Goal: Book appointment/travel/reservation

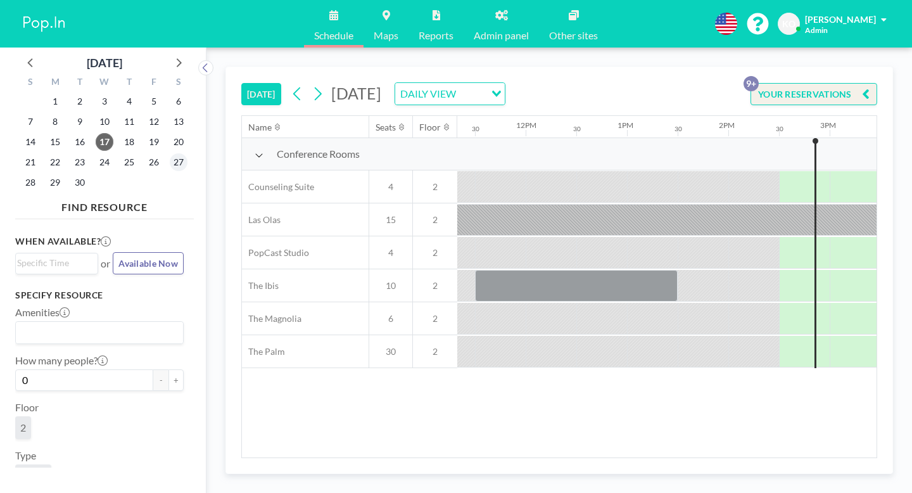
scroll to position [0, 1153]
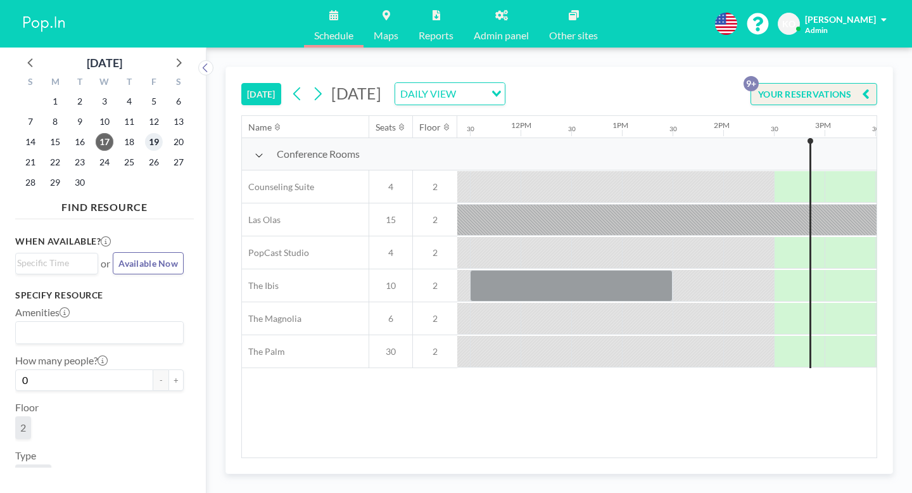
click at [145, 133] on span "19" at bounding box center [154, 142] width 18 height 18
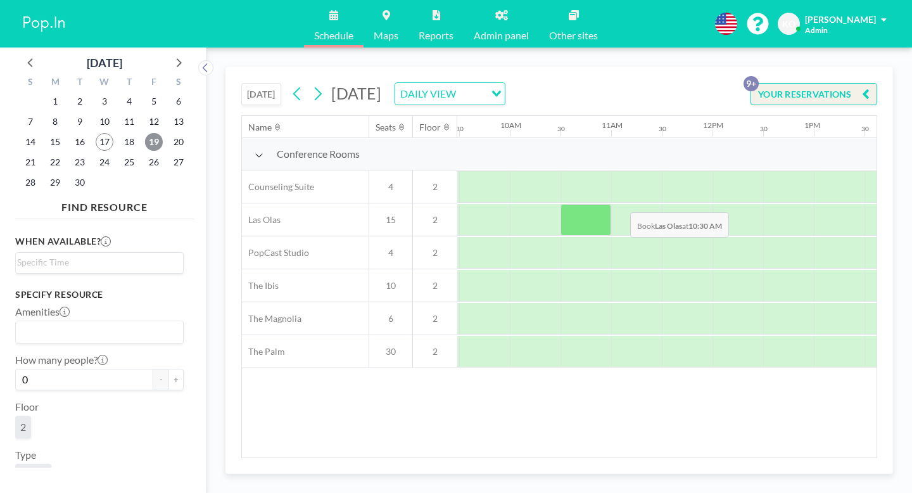
scroll to position [0, 1106]
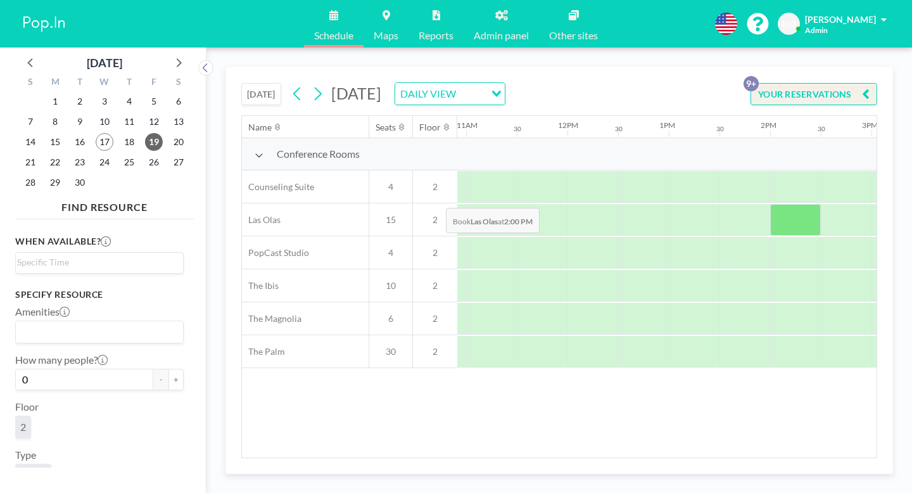
click at [770, 204] on div at bounding box center [795, 220] width 51 height 32
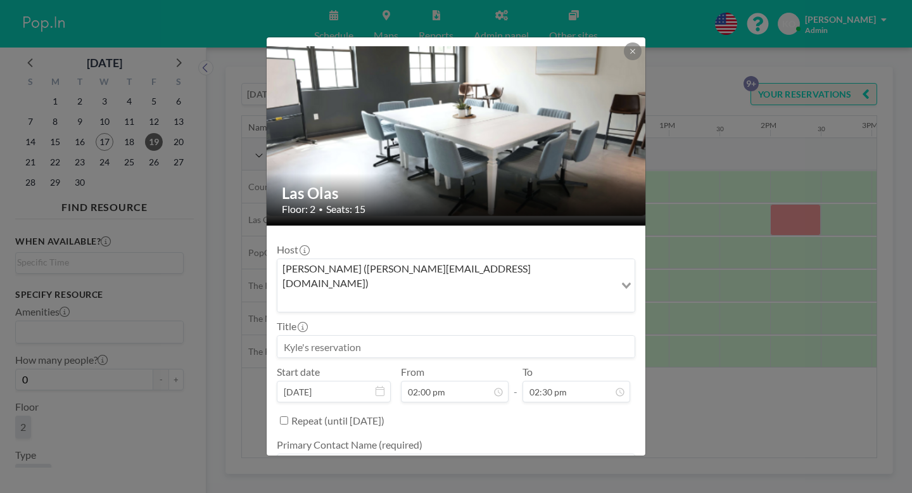
click at [397, 336] on input at bounding box center [455, 347] width 357 height 22
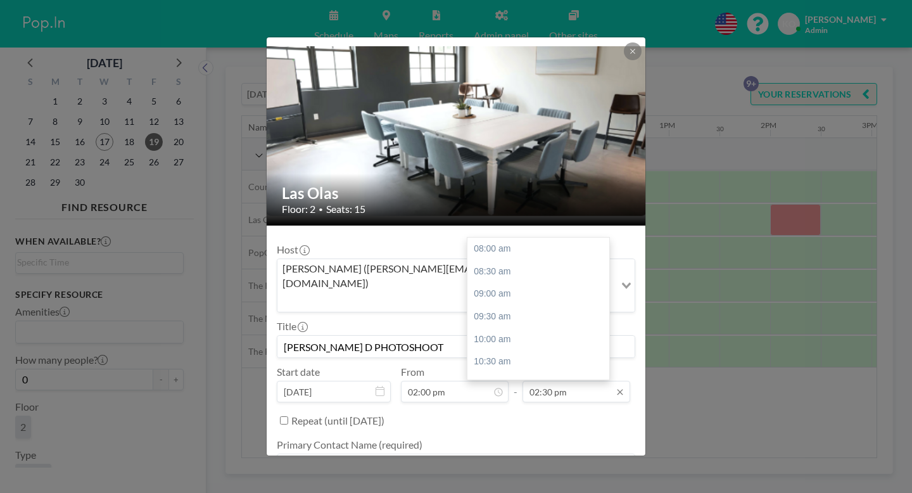
scroll to position [242, 0]
click at [570, 381] on input "02:30 pm" at bounding box center [577, 392] width 108 height 22
click at [527, 402] on div "05:00 pm" at bounding box center [539, 413] width 142 height 23
type input "[PERSON_NAME] D PHOTOSHOOT"
type input "05:00 pm"
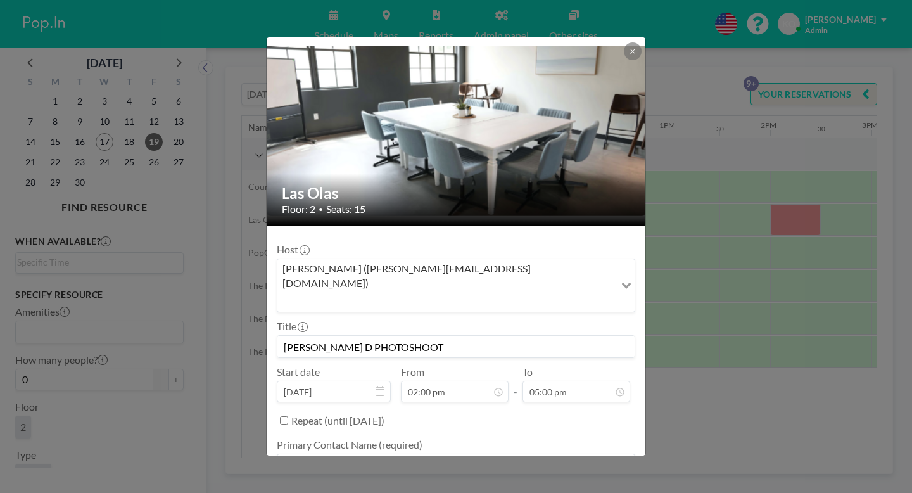
click at [346, 454] on textarea at bounding box center [456, 465] width 359 height 22
type textarea "[PERSON_NAME]"
paste textarea "‭[PHONE_NUMBER]‬"
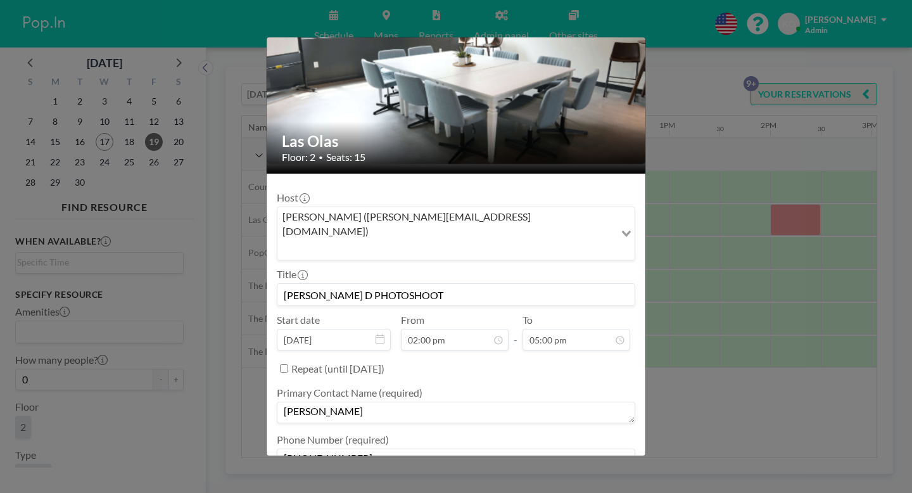
scroll to position [51, 0]
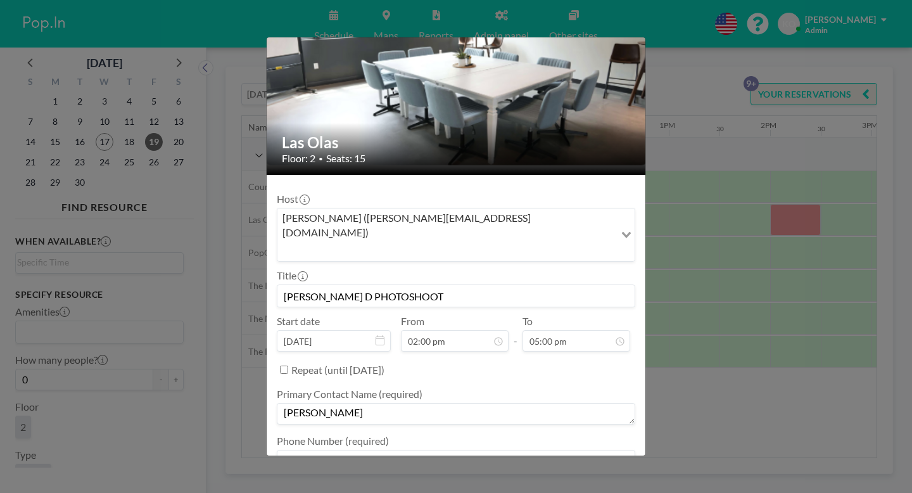
type textarea "‭[PHONE_NUMBER]‬"
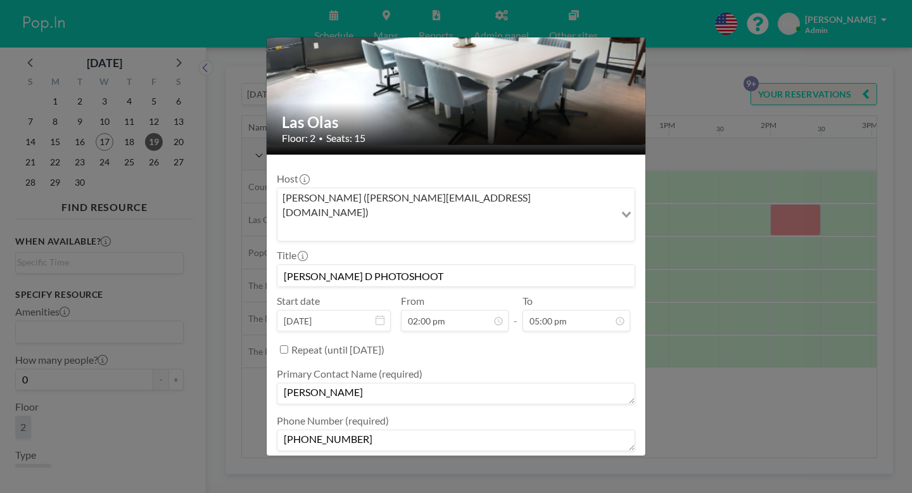
type textarea "invoice sent"
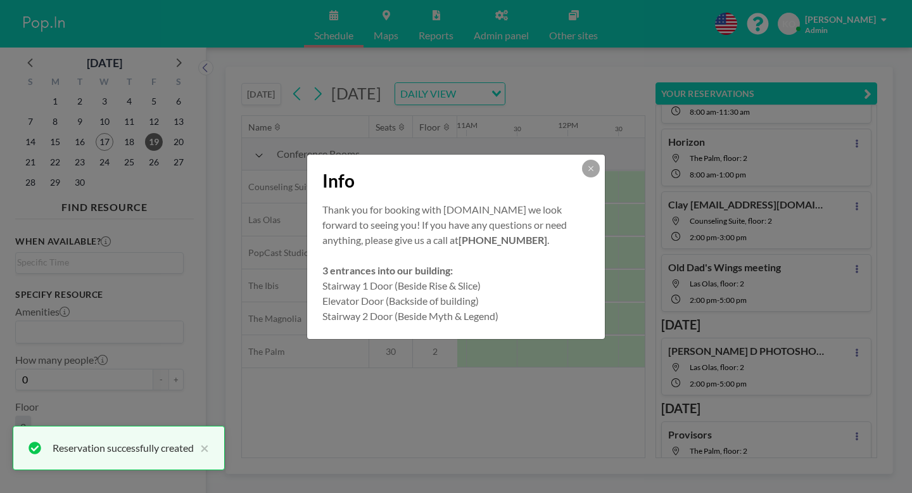
scroll to position [73, 0]
